Goal: Task Accomplishment & Management: Use online tool/utility

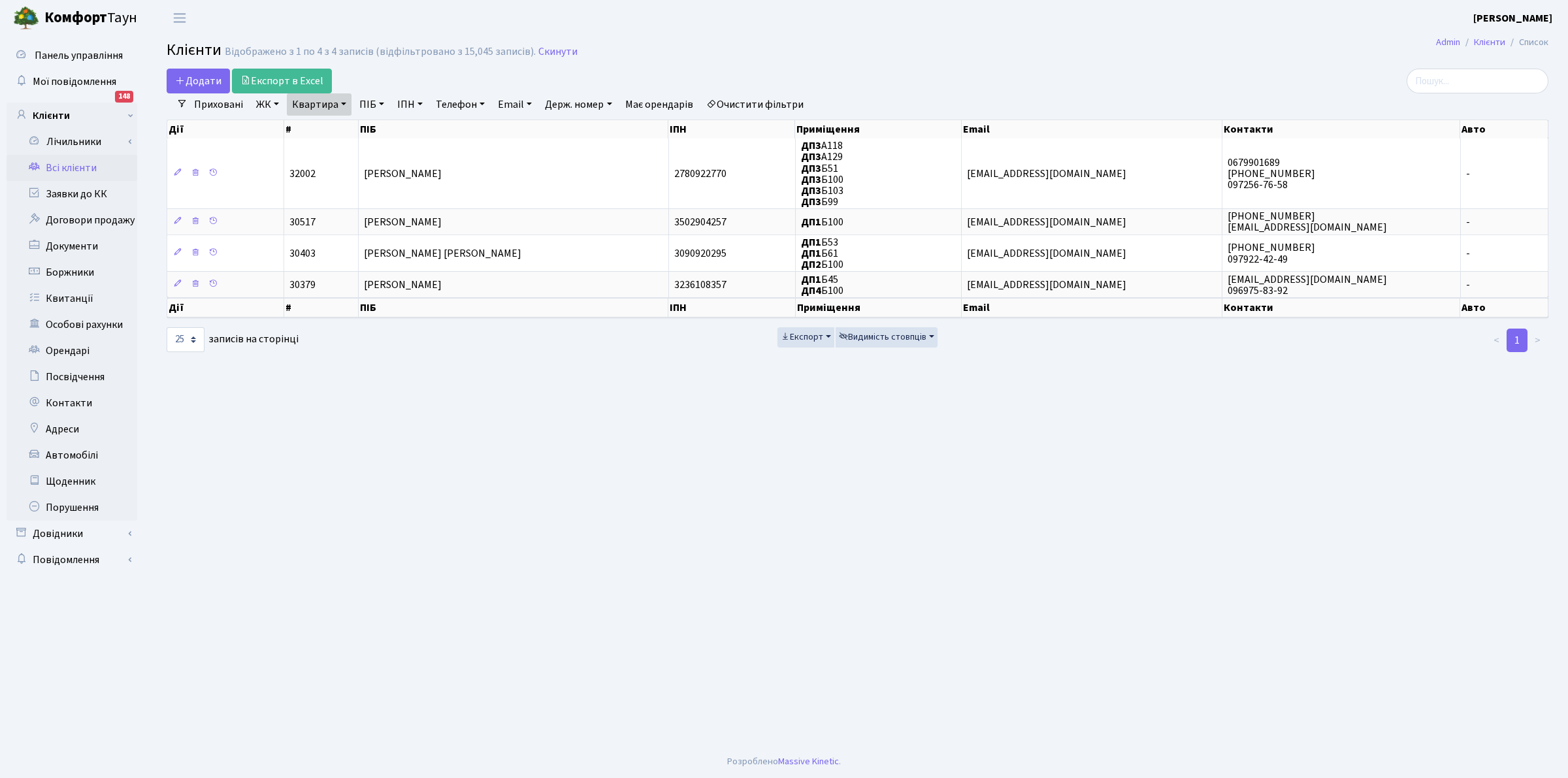
select select "25"
click at [79, 167] on link "Всі клієнти" at bounding box center [72, 167] width 131 height 26
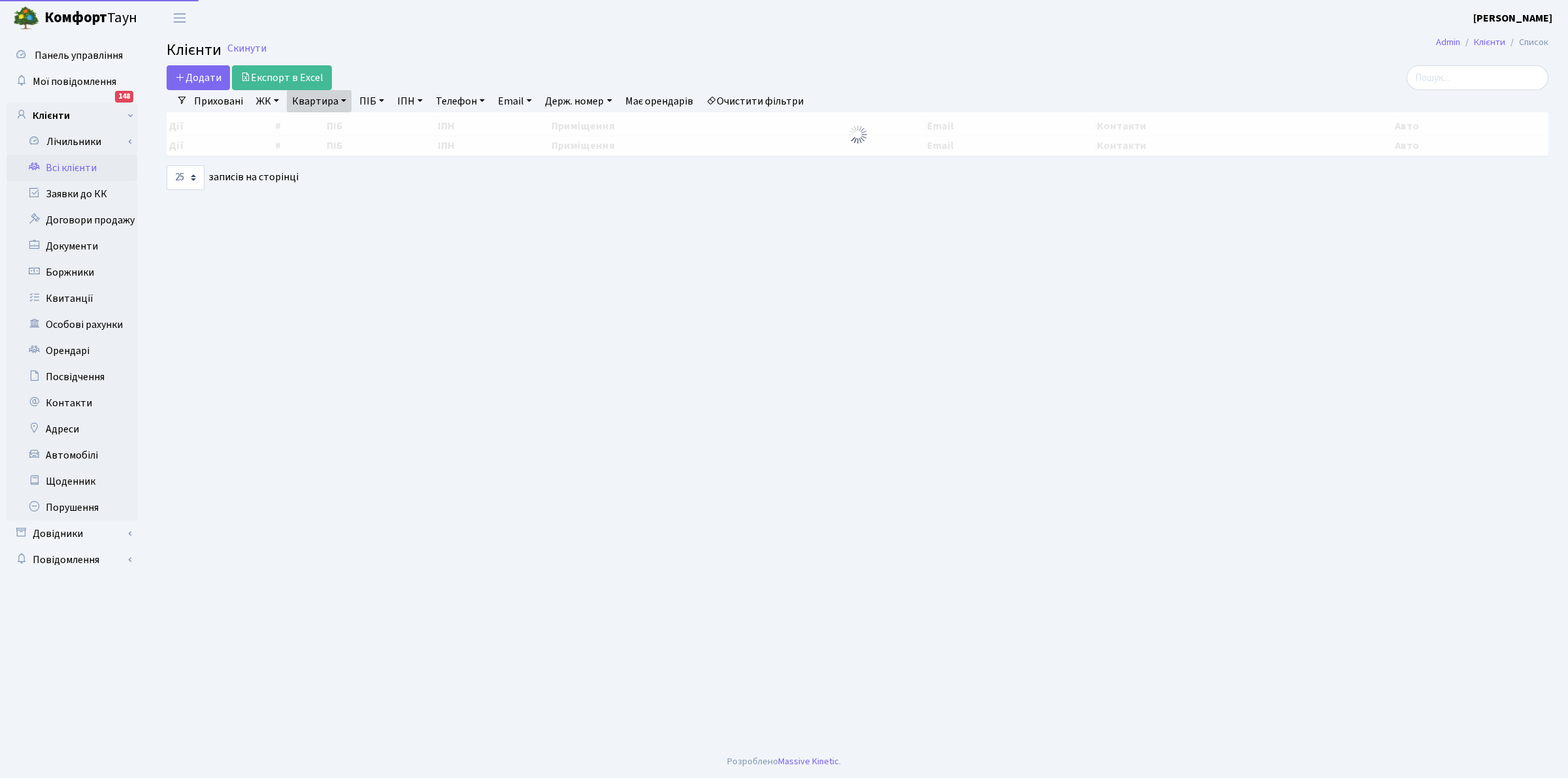
select select "25"
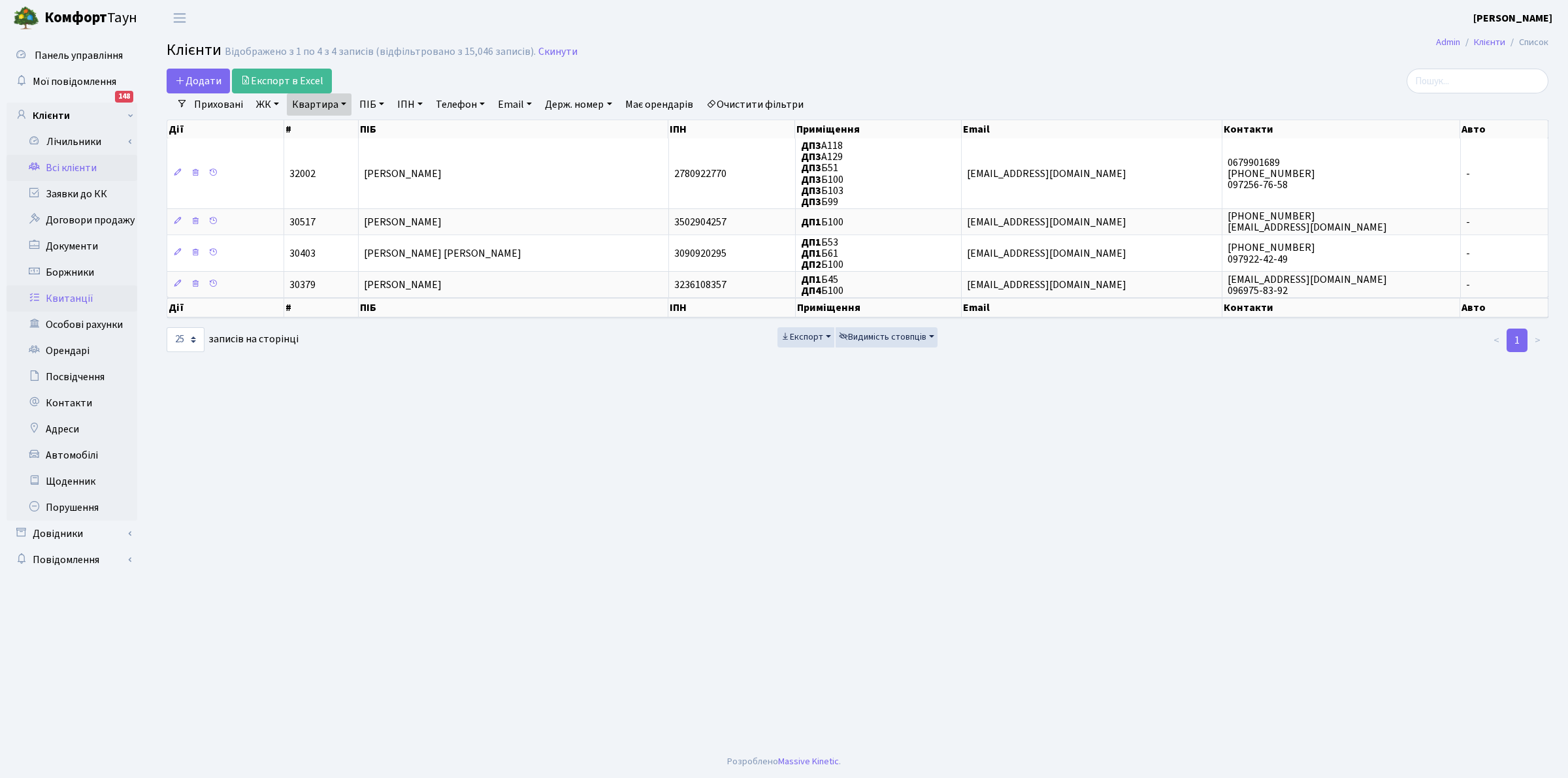
click at [74, 295] on link "Квитанції" at bounding box center [72, 298] width 131 height 26
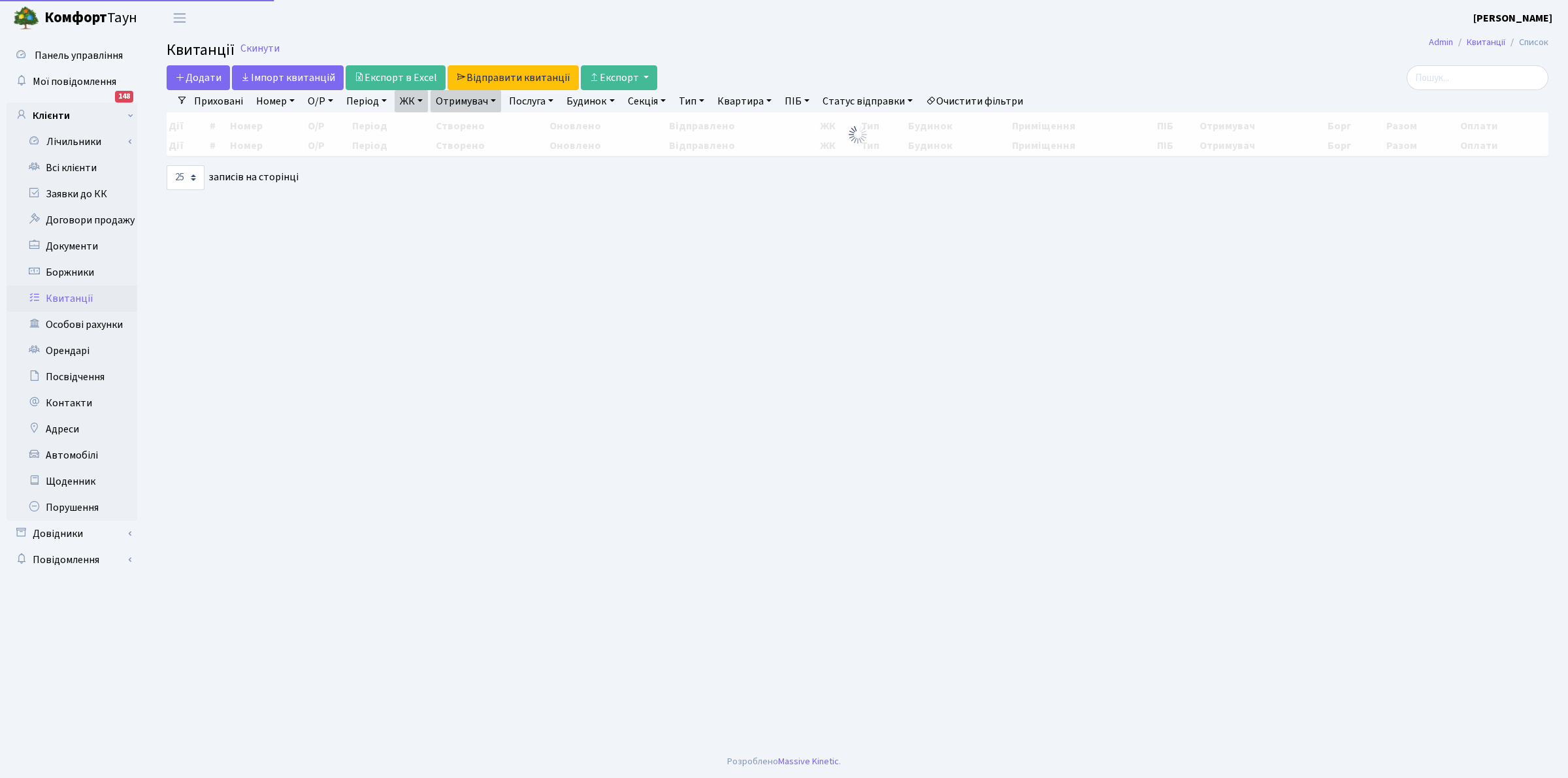
select select "25"
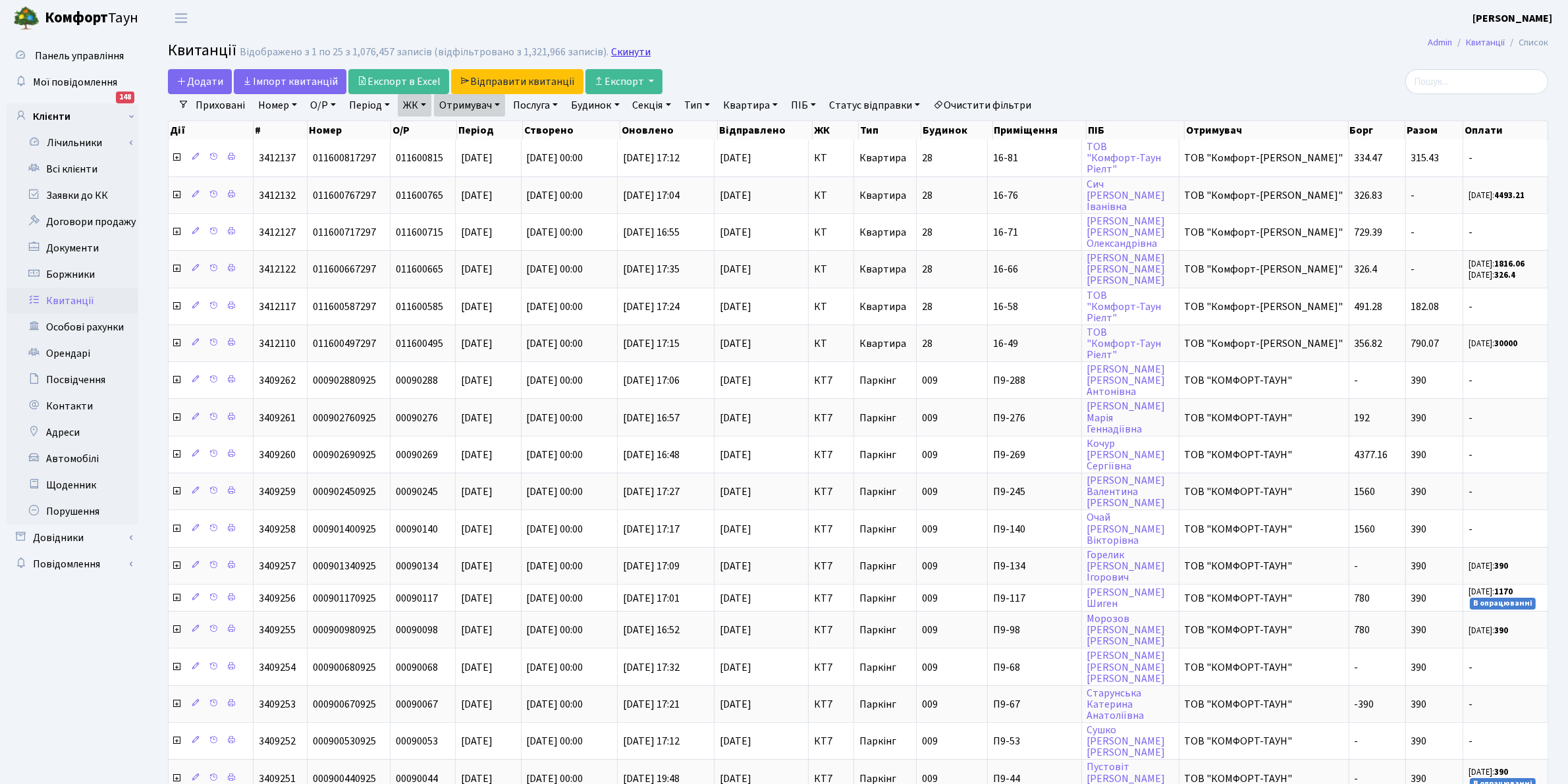
click at [611, 48] on link "Скинути" at bounding box center [630, 52] width 40 height 12
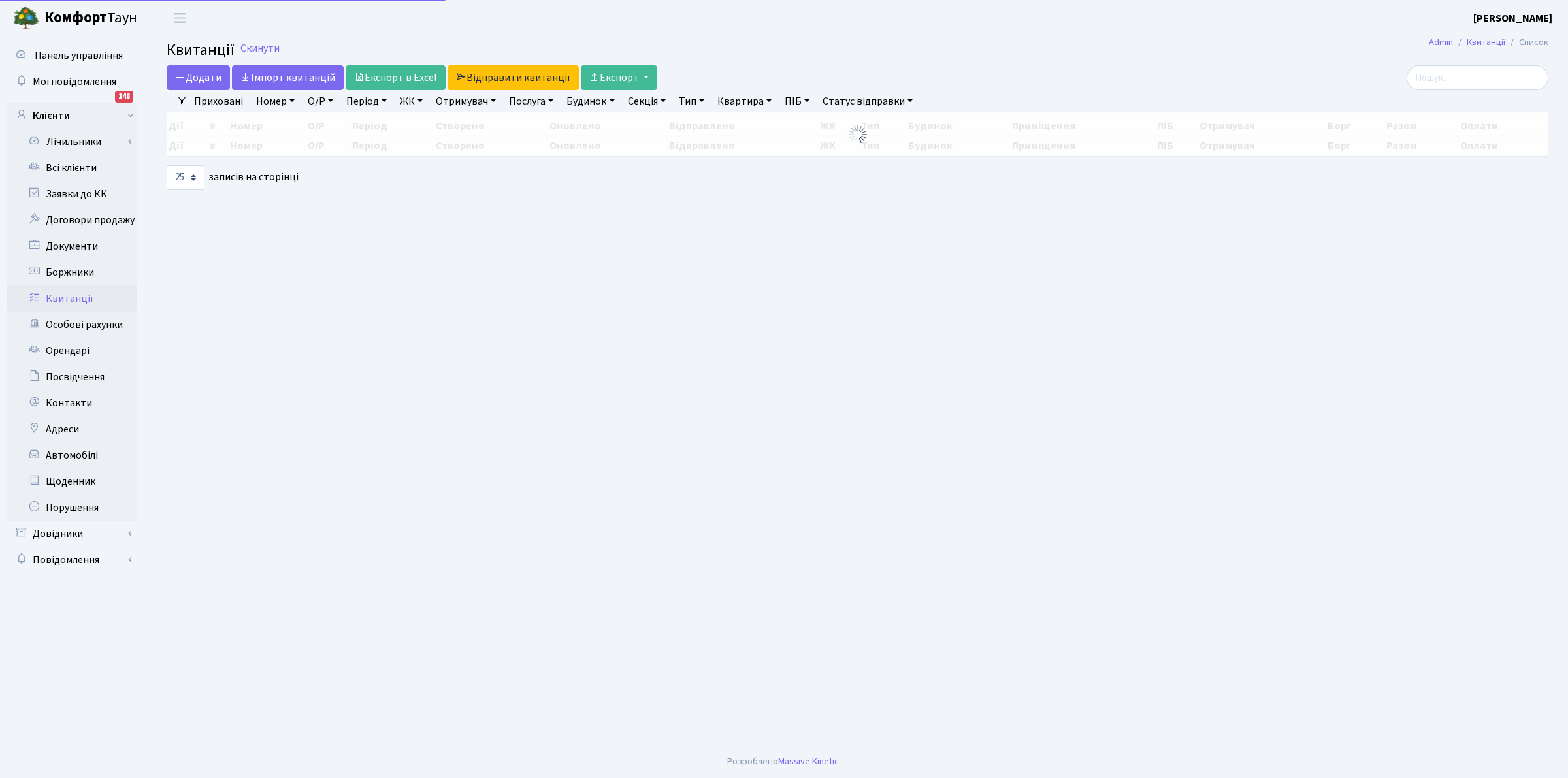
select select "25"
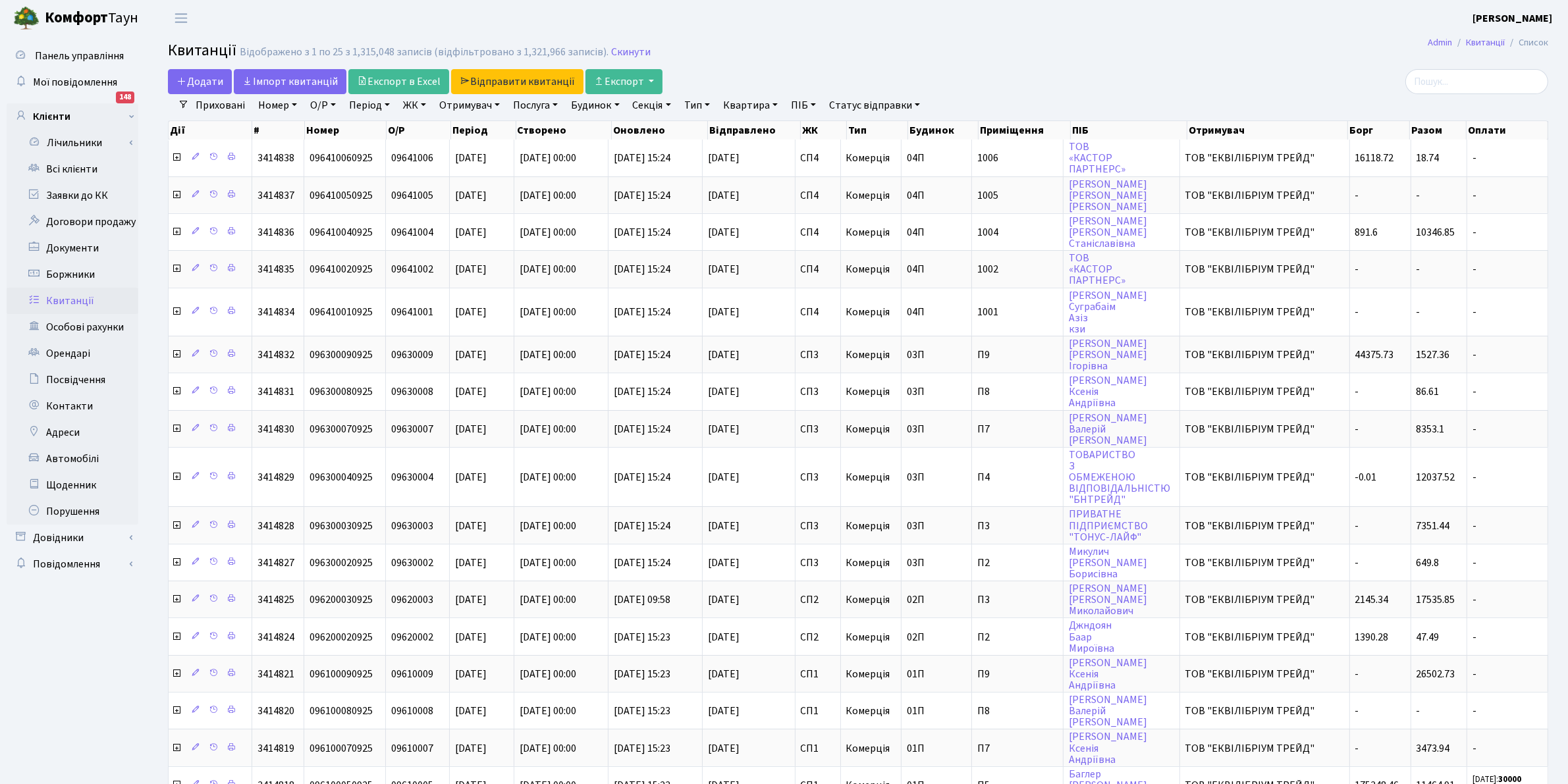
click at [472, 107] on link "Отримувач" at bounding box center [470, 105] width 71 height 22
click at [503, 154] on li "ТОВ "КОМФОРТ-ТАУН"" at bounding box center [516, 151] width 159 height 23
select select "1"
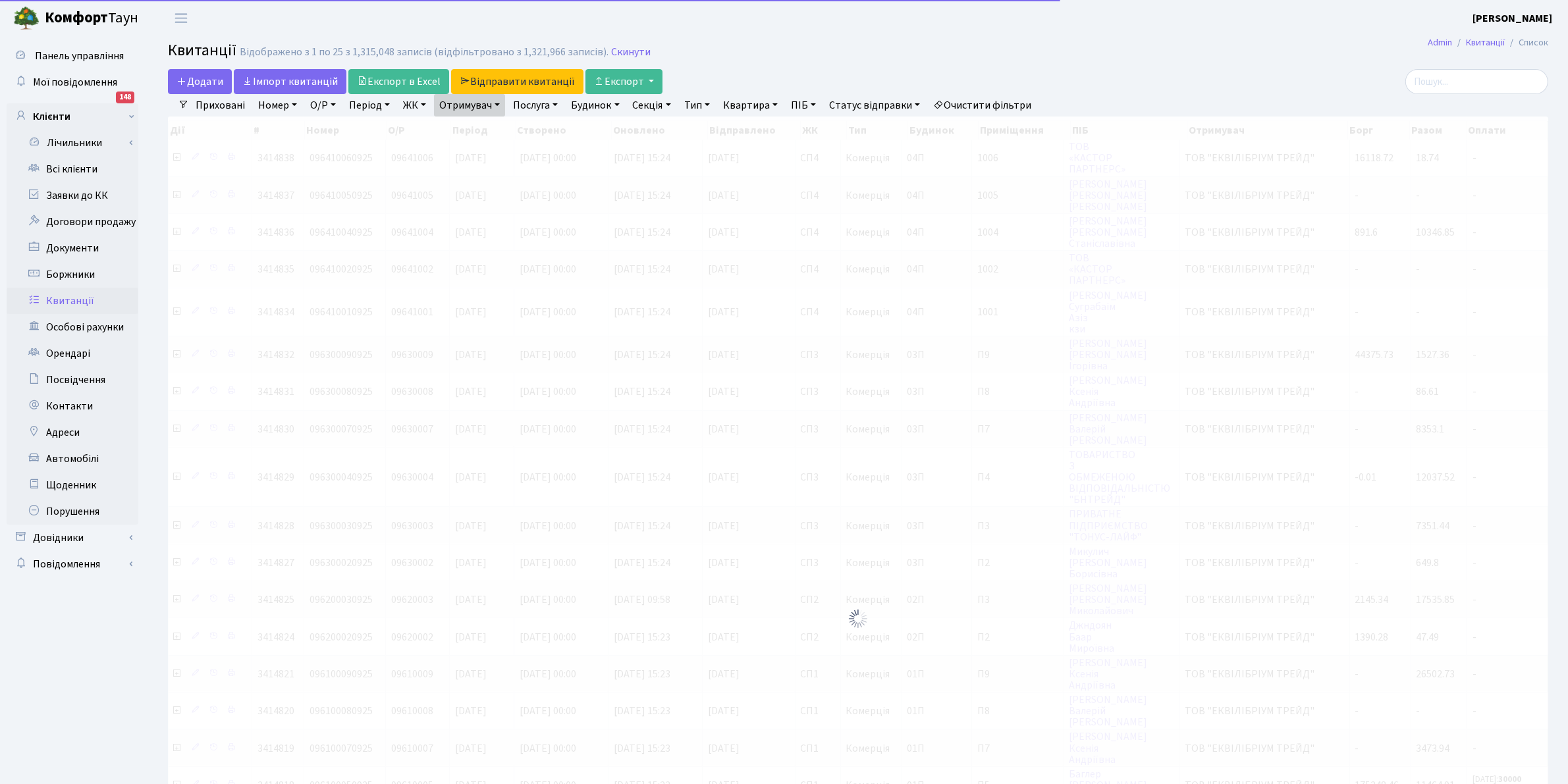
click at [459, 102] on link "Отримувач" at bounding box center [470, 105] width 71 height 22
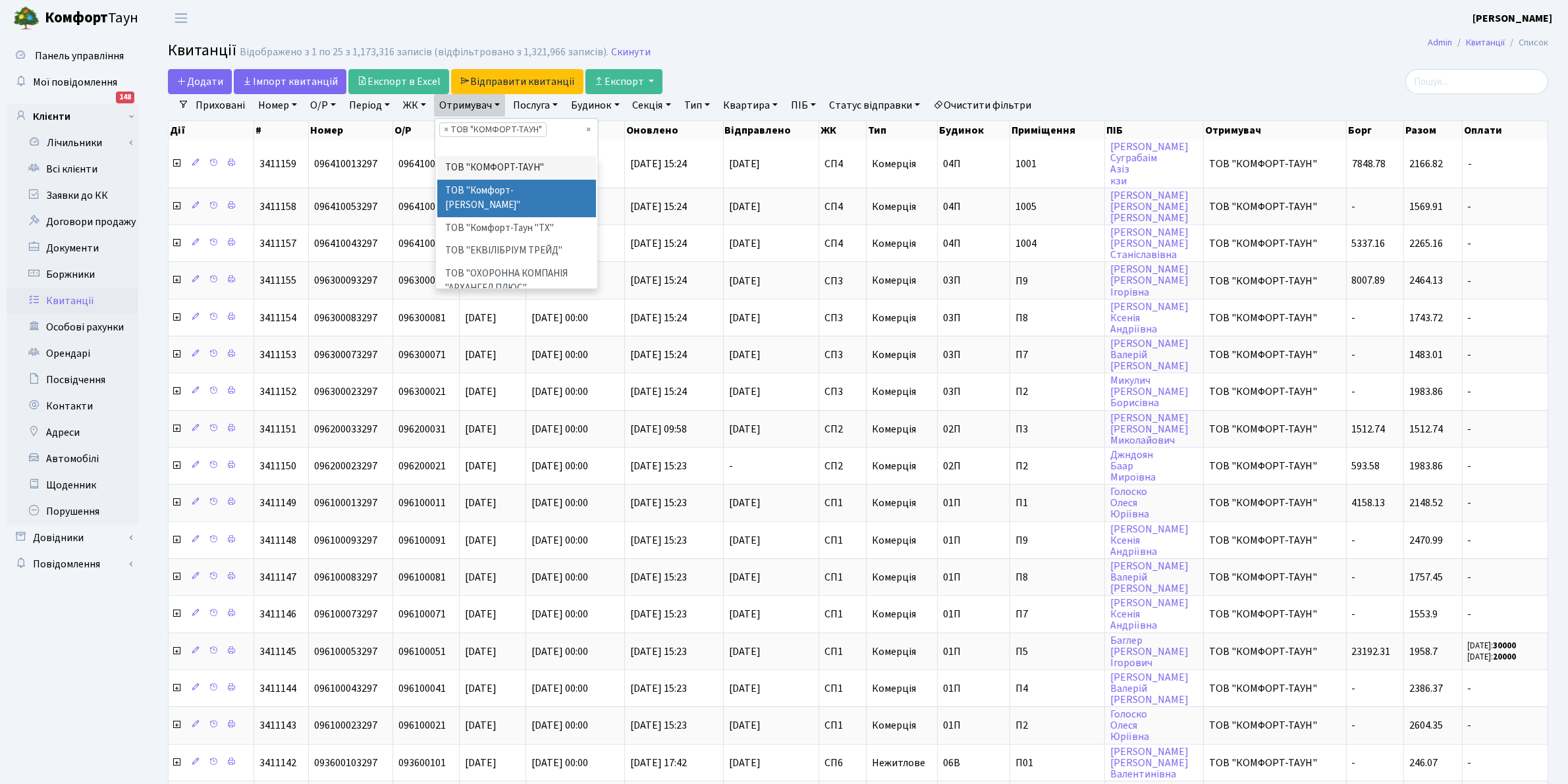
click at [489, 193] on li "ТОВ "Комфорт-[PERSON_NAME]"" at bounding box center [516, 198] width 159 height 38
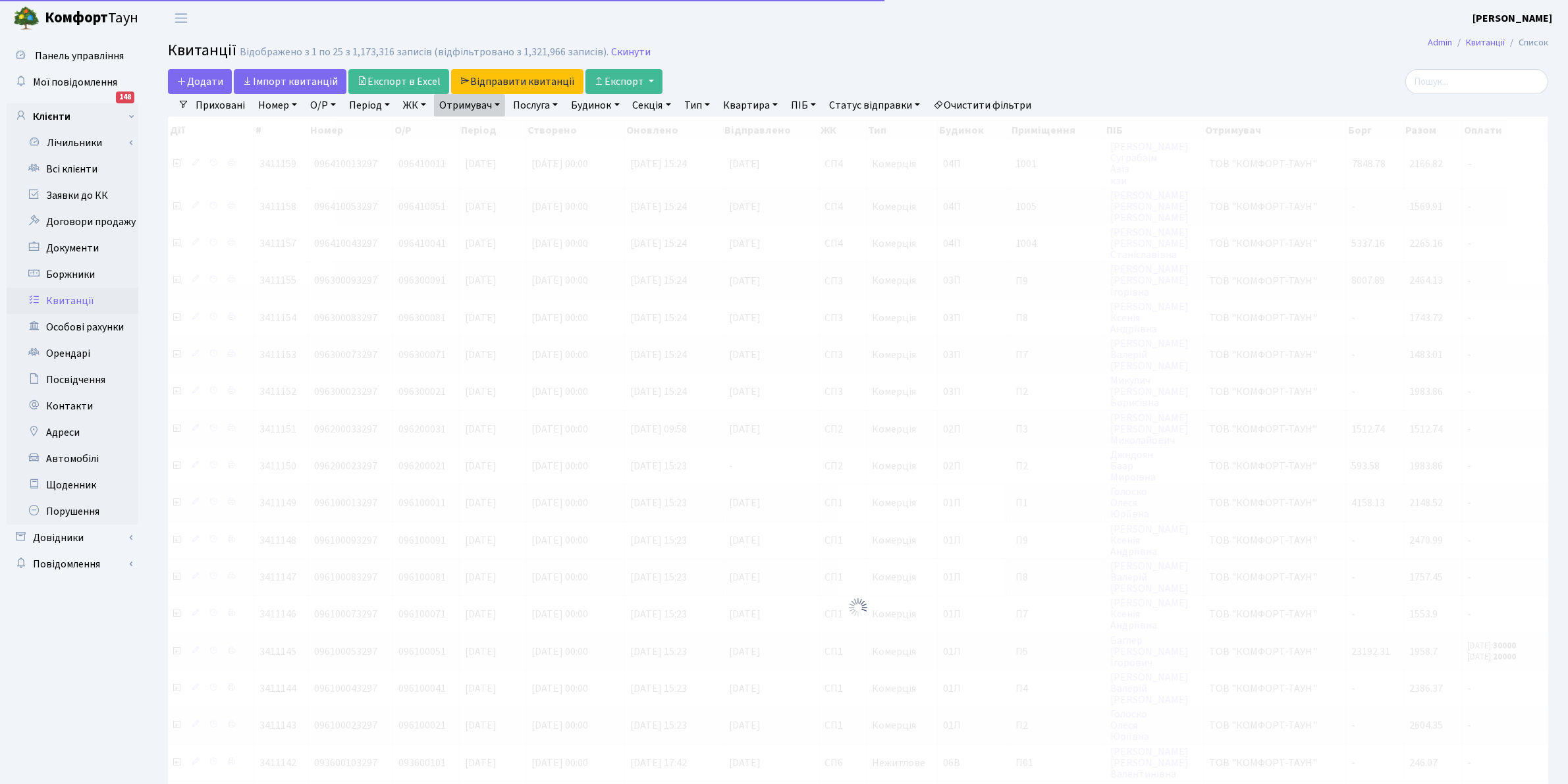
click at [470, 100] on link "Отримувач" at bounding box center [470, 105] width 71 height 22
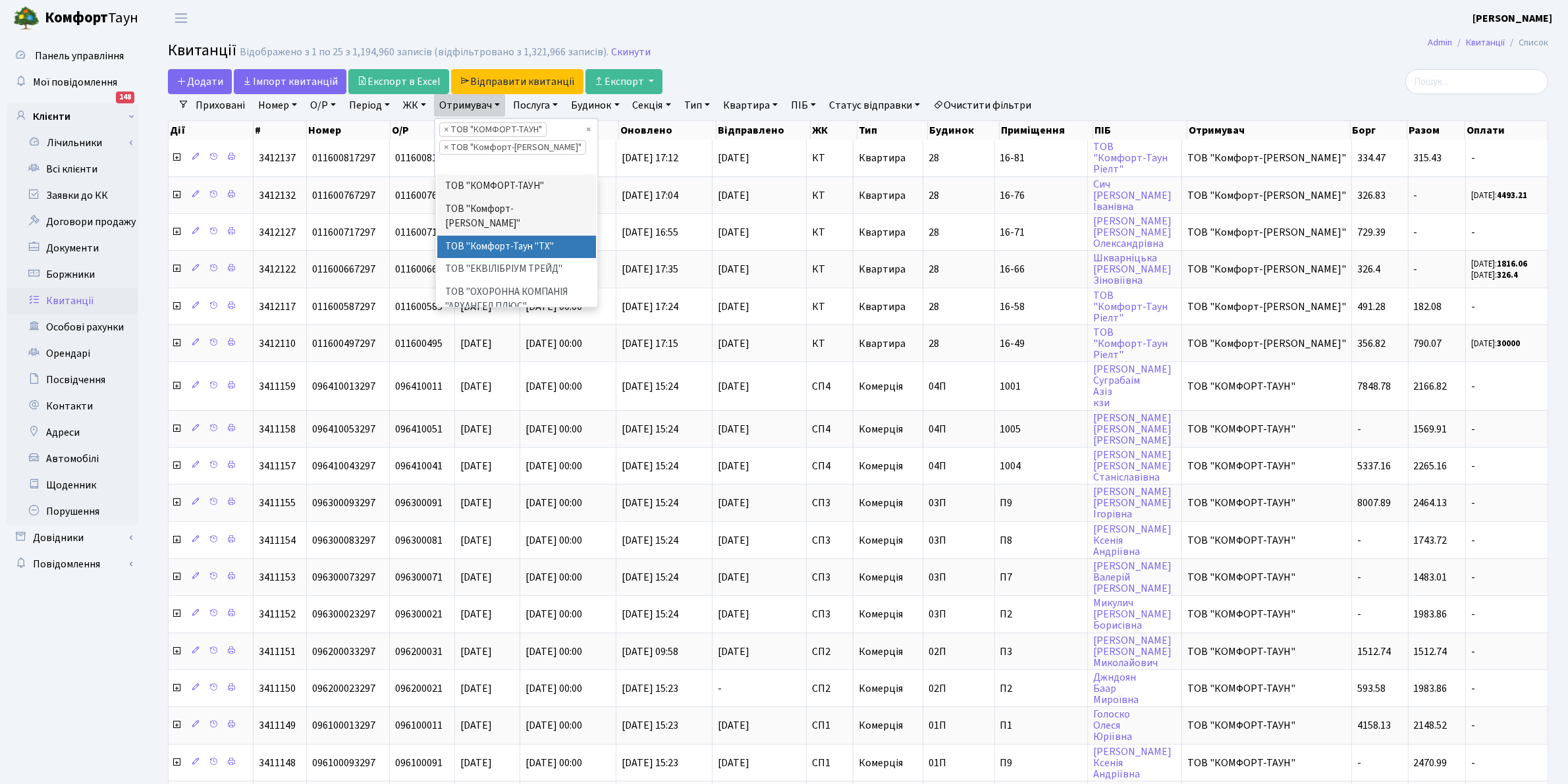
click at [503, 240] on li "ТОВ "Комфорт-Таун "ТХ"" at bounding box center [516, 247] width 159 height 23
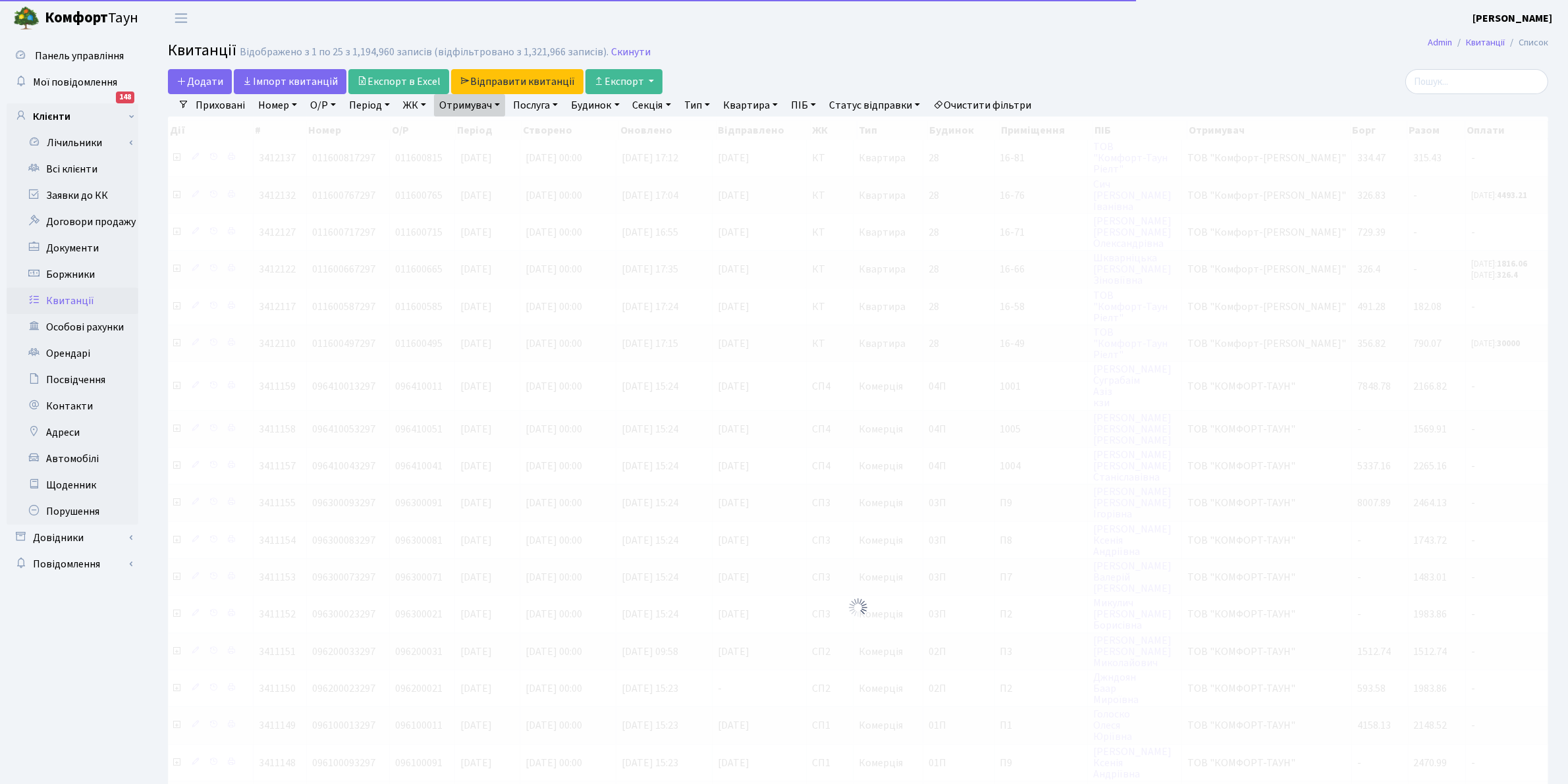
click at [472, 110] on link "Отримувач" at bounding box center [470, 105] width 71 height 22
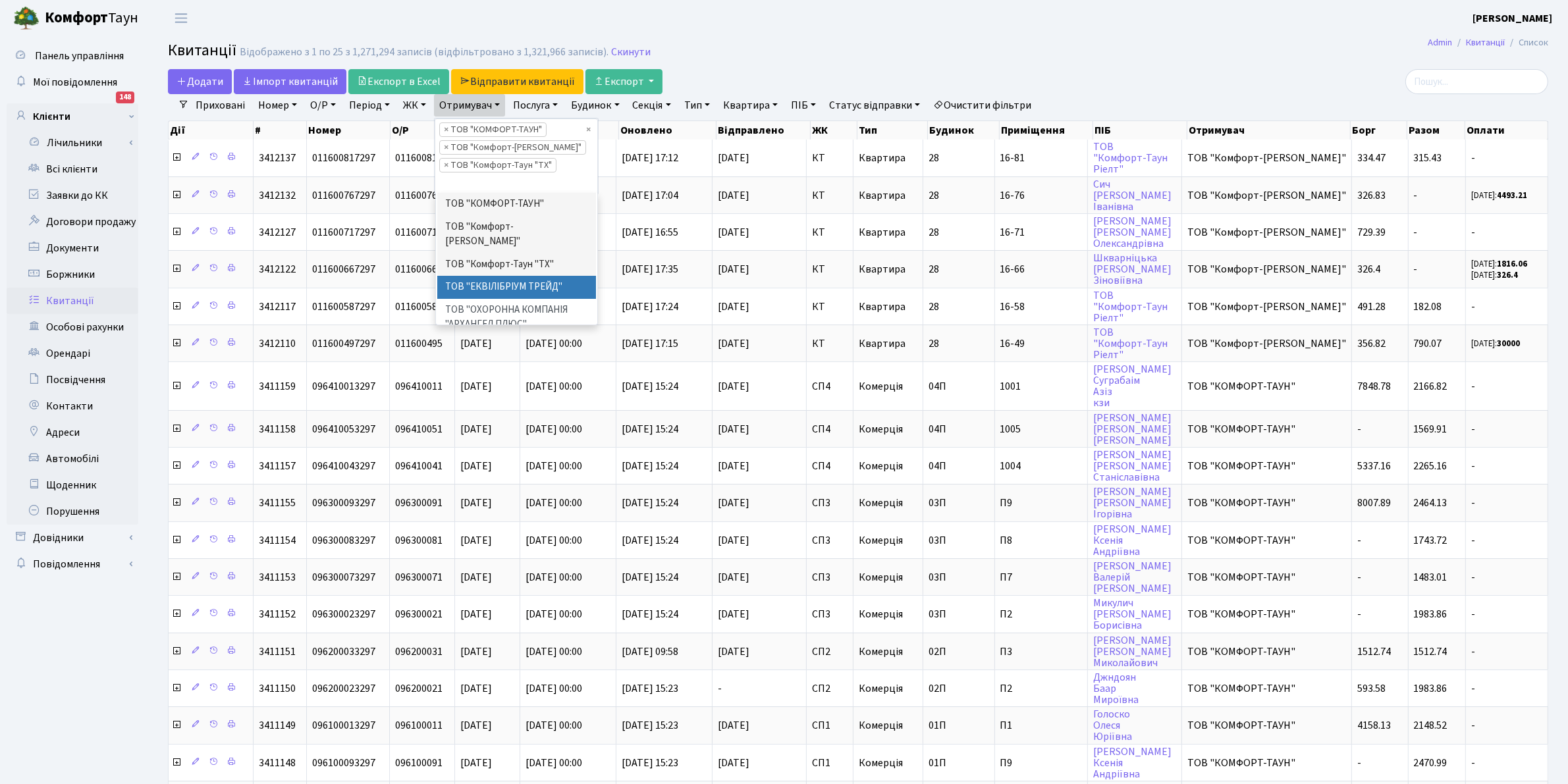
click at [521, 278] on li "ТОВ "ЕКВІЛІБРІУМ ТРЕЙД"" at bounding box center [516, 287] width 159 height 23
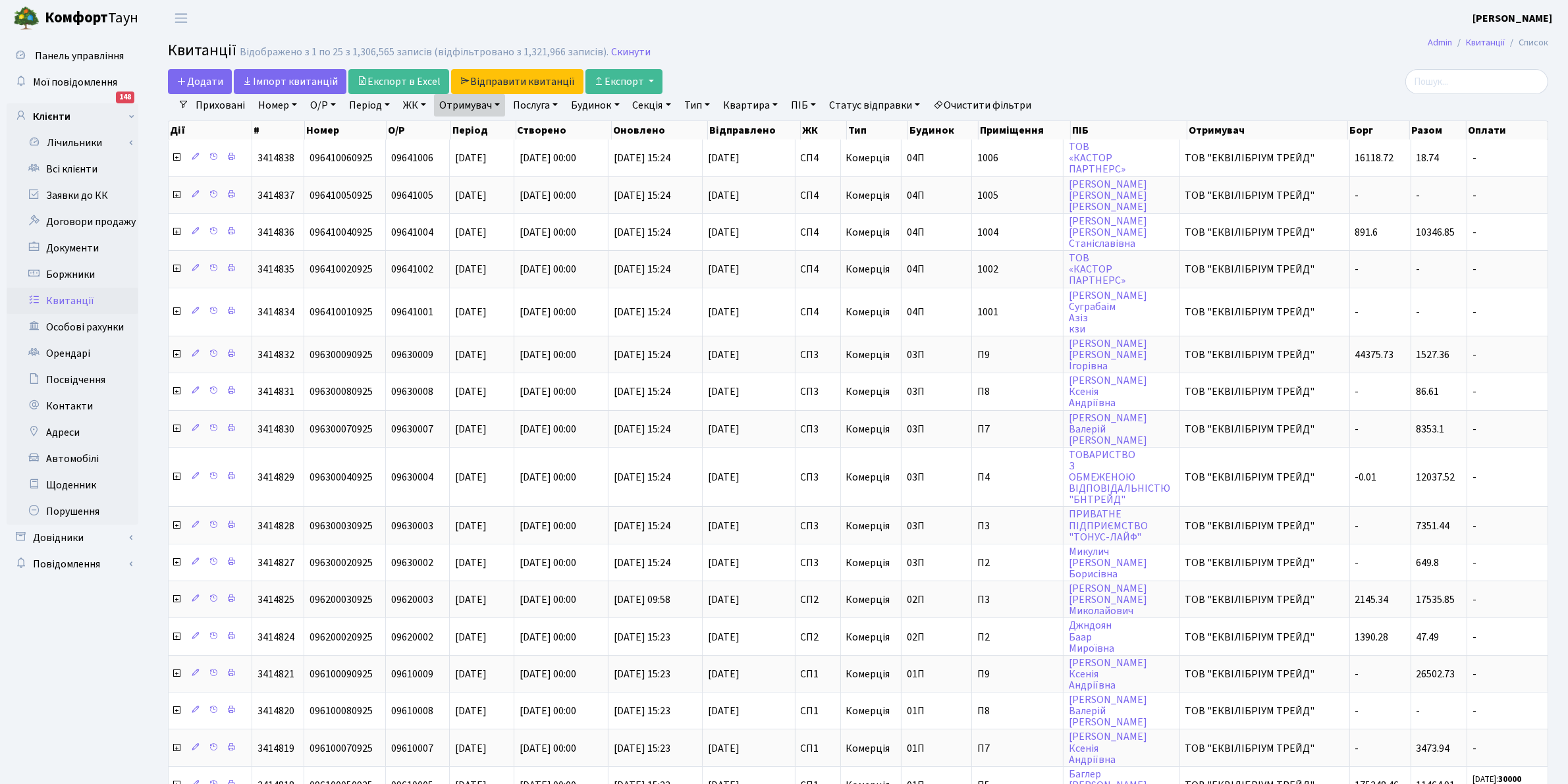
click at [461, 107] on link "Отримувач" at bounding box center [470, 105] width 71 height 22
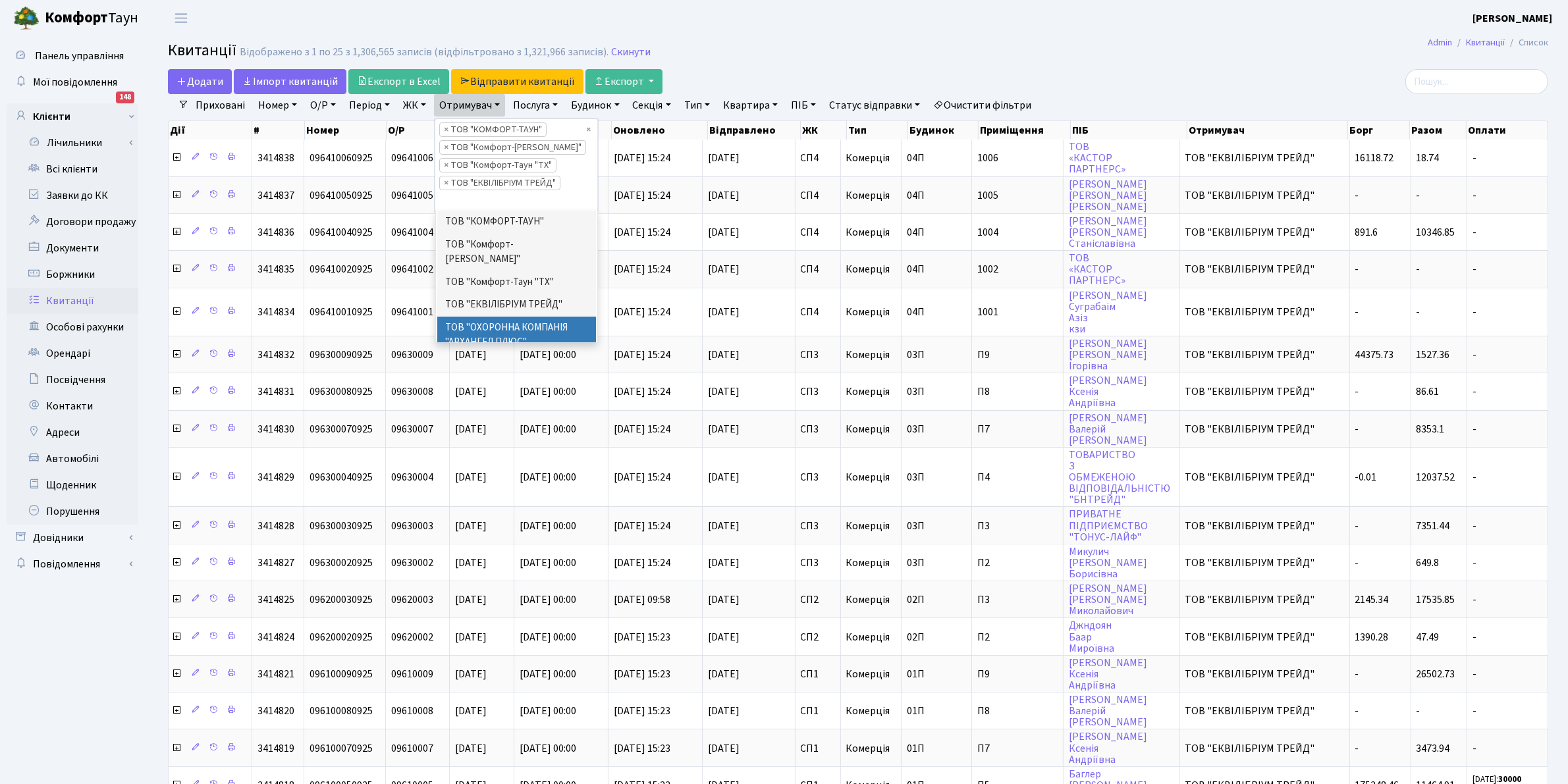
scroll to position [19, 0]
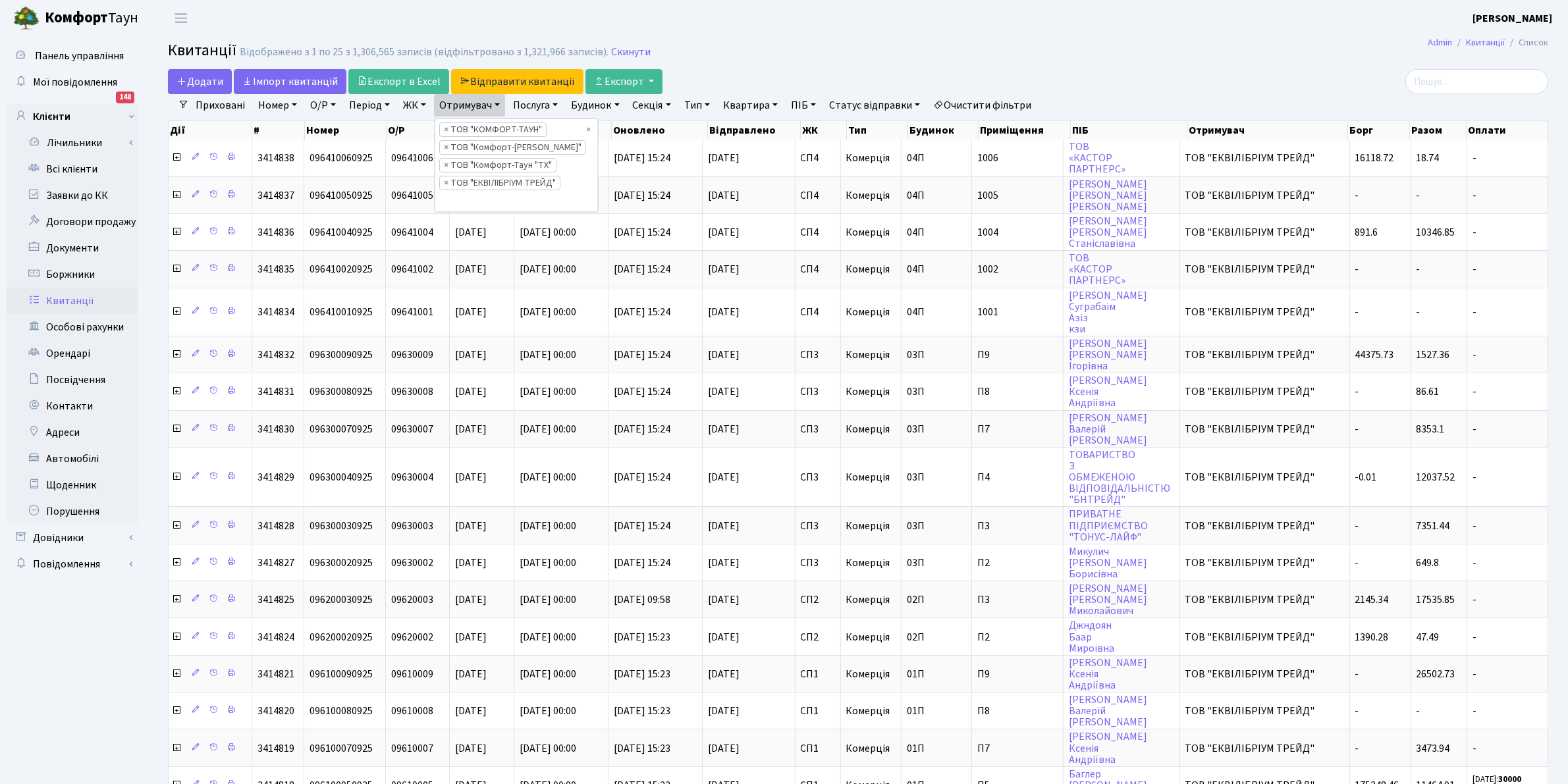
click at [827, 27] on header "Комфорт Таун Клишко І. В. Мій обліковий запис Вийти" at bounding box center [784, 18] width 1568 height 36
click at [619, 76] on button "Експорт" at bounding box center [624, 82] width 77 height 25
click at [639, 131] on img at bounding box center [648, 134] width 92 height 12
click at [623, 80] on button "Експорт" at bounding box center [624, 82] width 77 height 25
click at [850, 48] on h2 "Квитанції Відображено з 1 по 25 з 1,306,565 записів (відфільтровано з 1,321,966…" at bounding box center [858, 53] width 1380 height 22
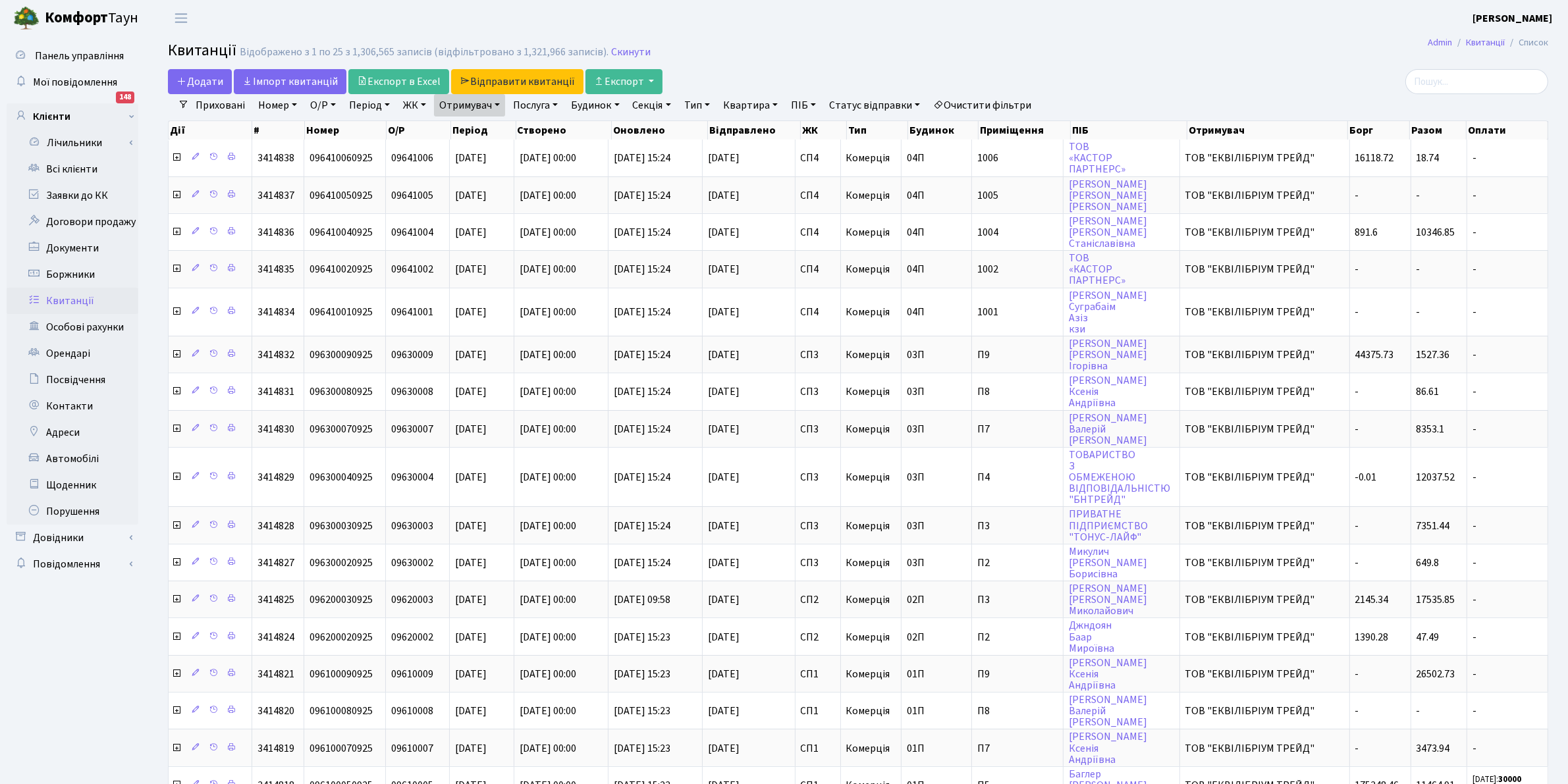
click at [550, 102] on link "Послуга" at bounding box center [535, 105] width 56 height 22
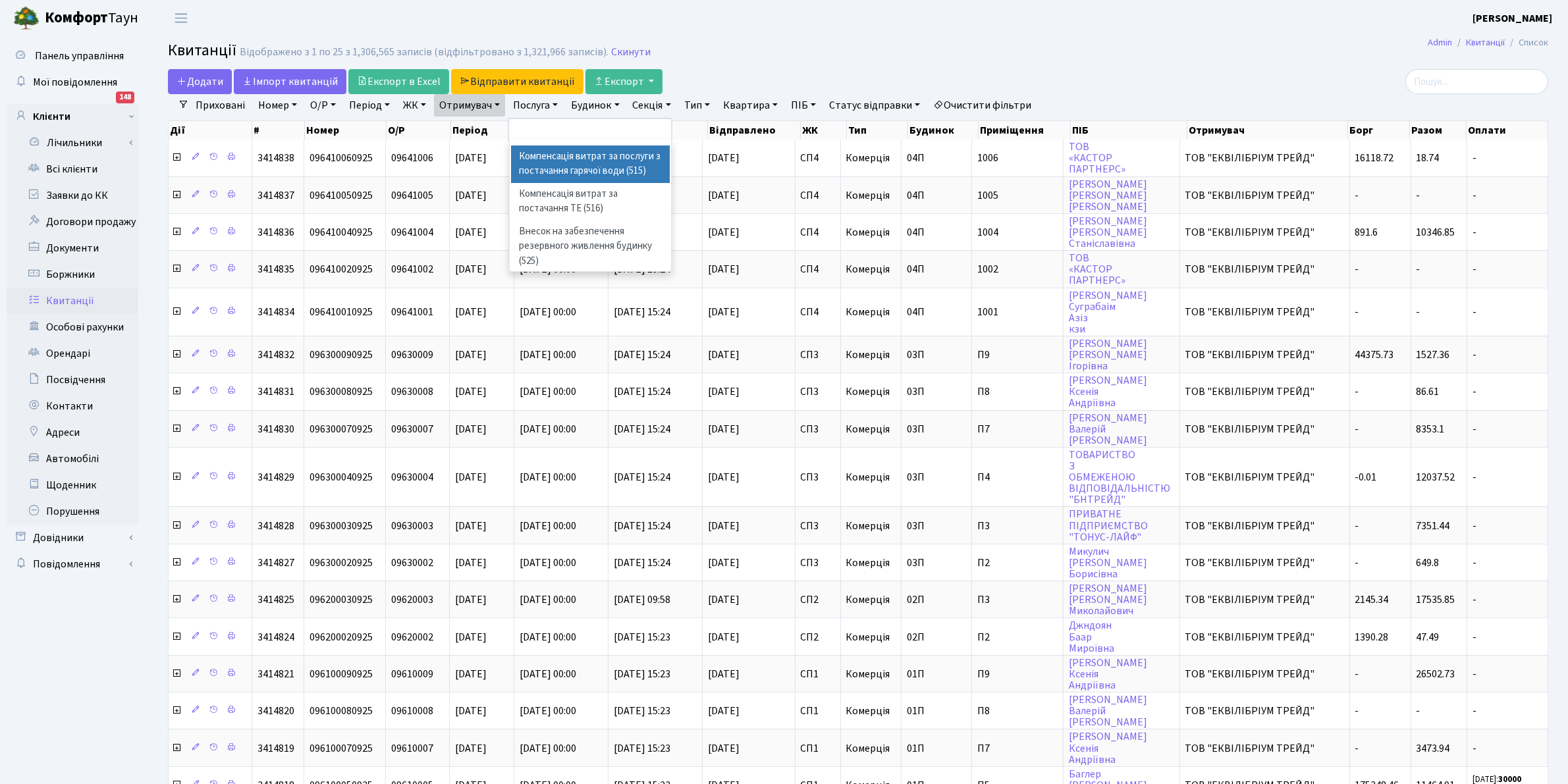
click at [822, 42] on h2 "Квитанції Відображено з 1 по 25 з 1,306,565 записів (відфільтровано з 1,321,966…" at bounding box center [858, 53] width 1380 height 22
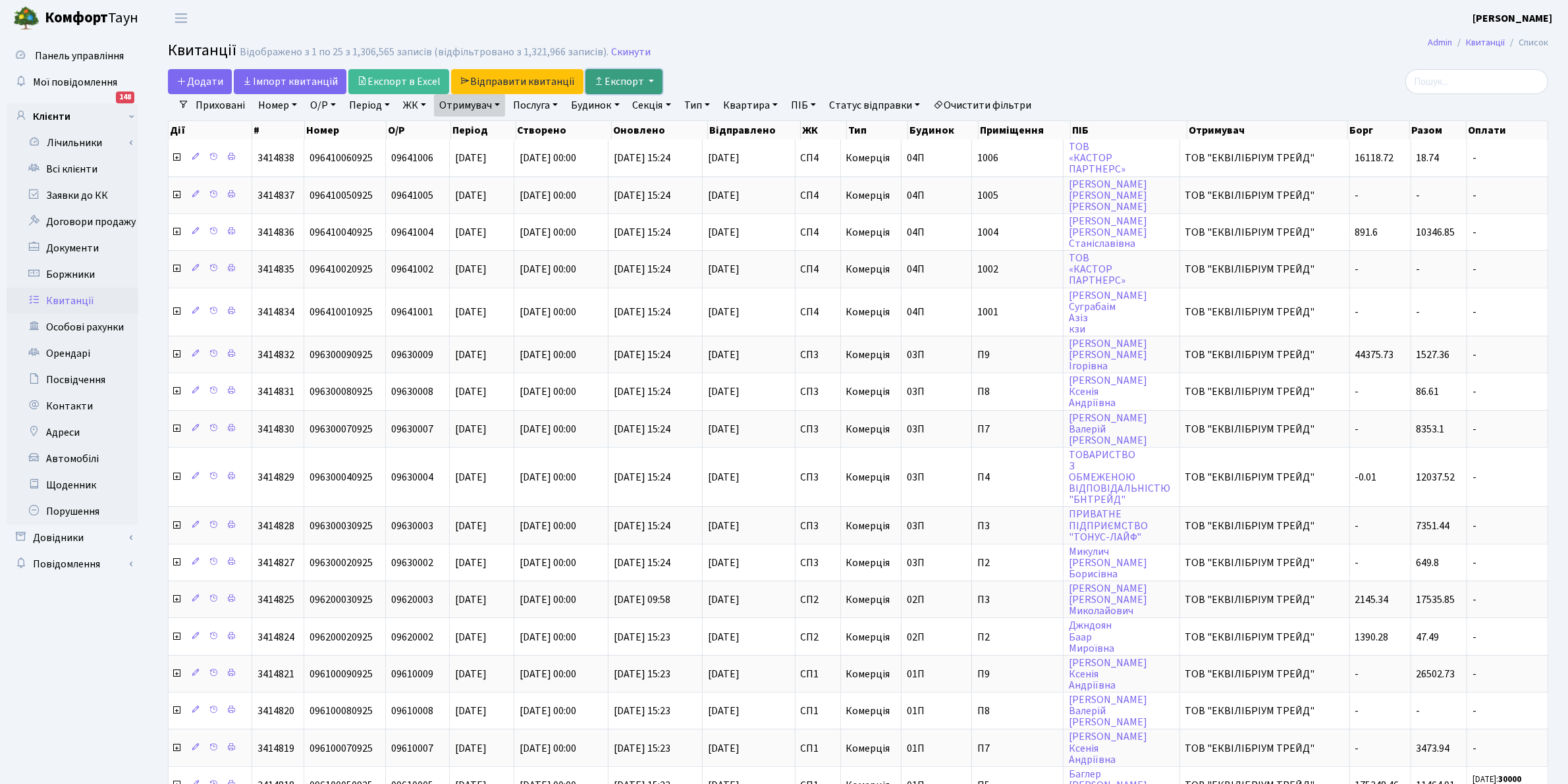
click at [627, 81] on button "Експорт" at bounding box center [624, 82] width 77 height 25
click at [622, 136] on img at bounding box center [648, 134] width 92 height 12
